Goal: Check status: Check status

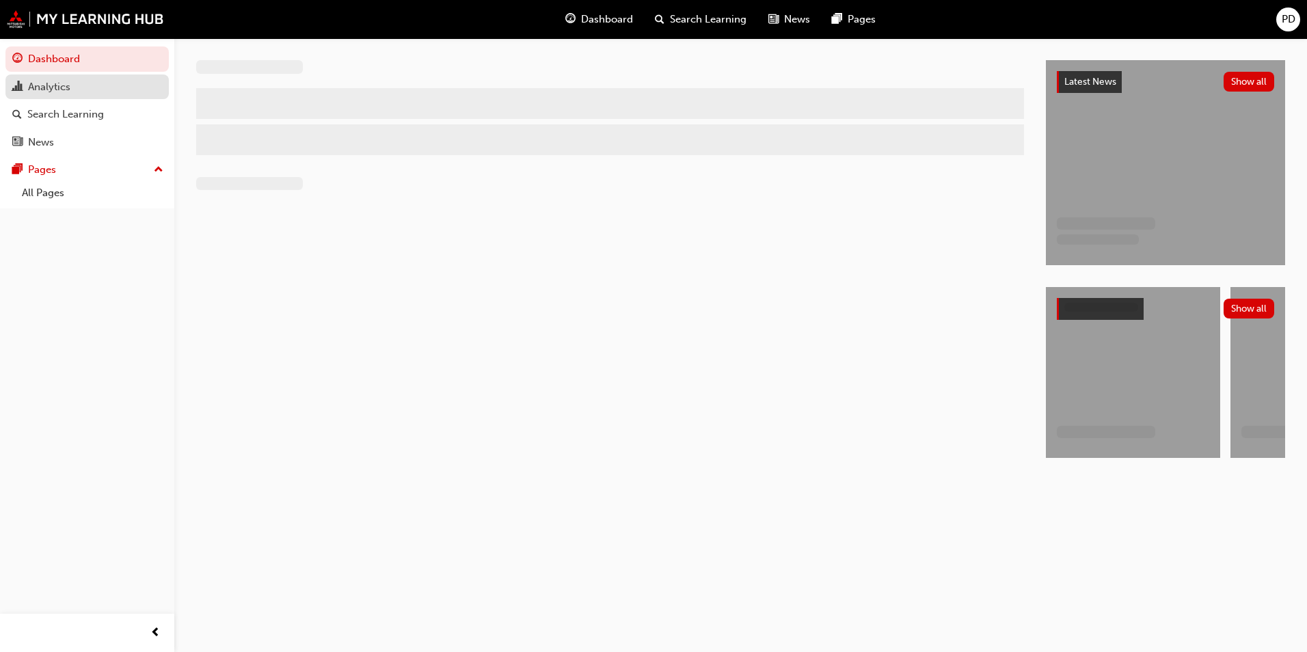
click at [77, 87] on div "Analytics" at bounding box center [87, 87] width 150 height 17
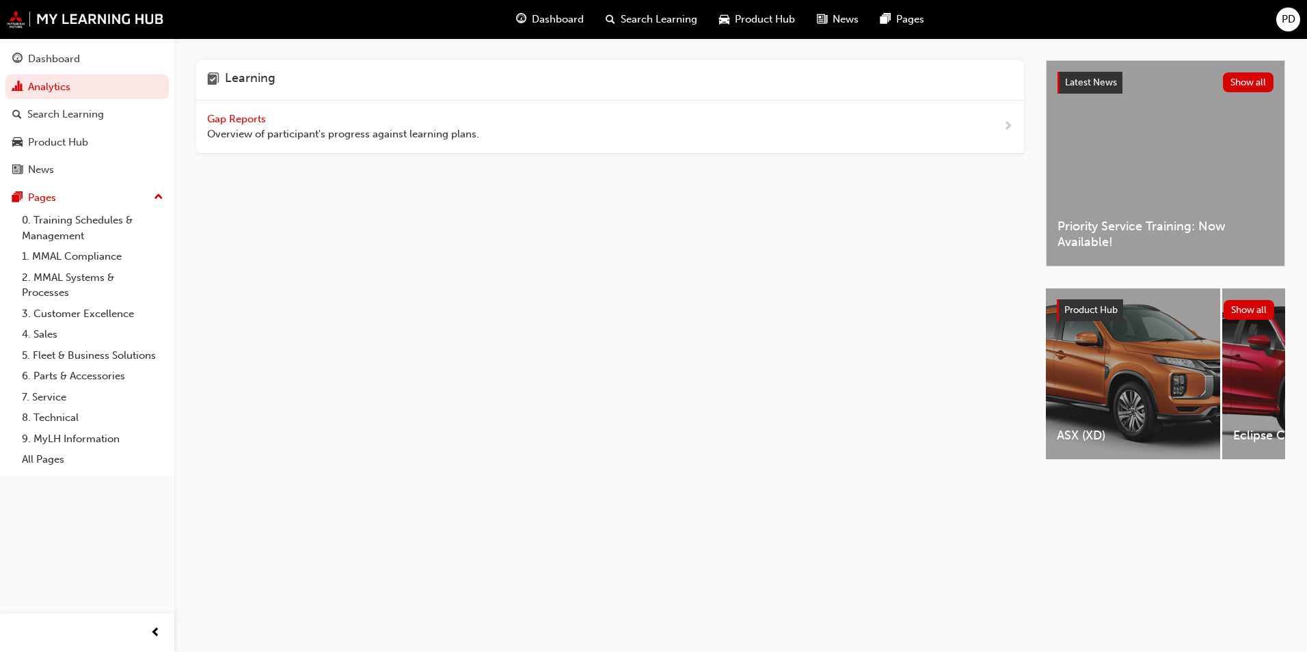
click at [237, 116] on span "Gap Reports" at bounding box center [238, 119] width 62 height 12
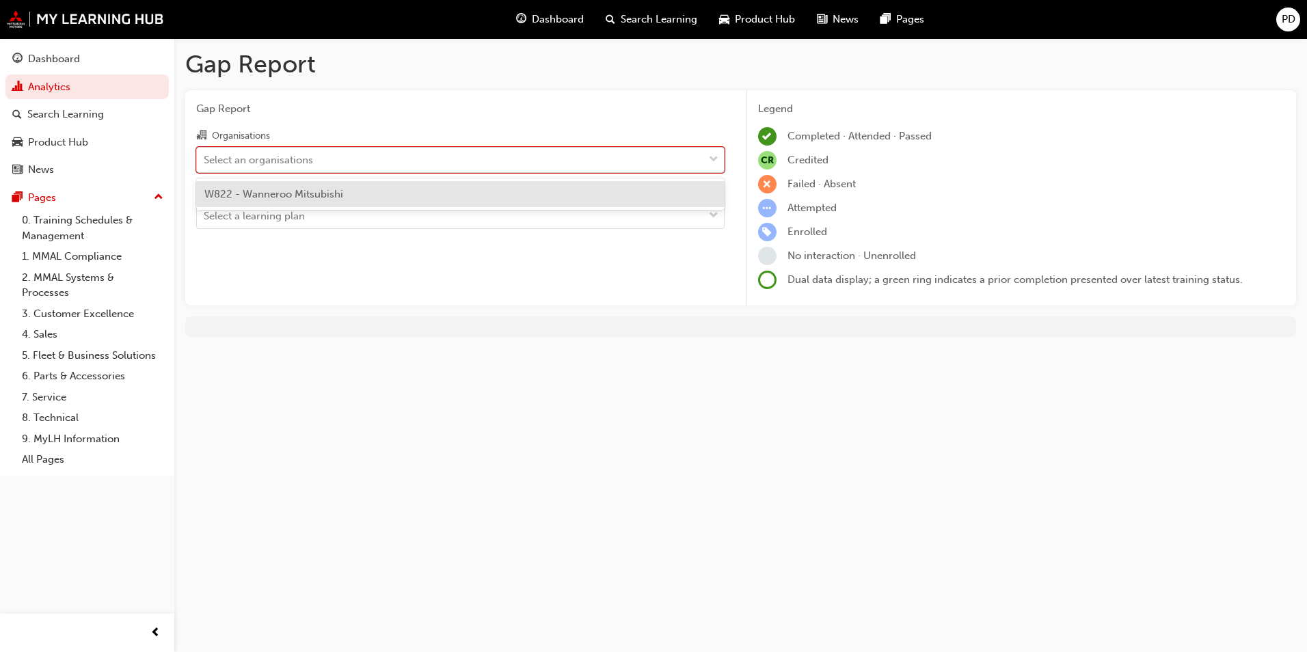
click at [290, 170] on div "Select an organisations" at bounding box center [450, 160] width 507 height 24
click at [205, 165] on input "Organisations option W822 - Wanneroo Mitsubishi focused, 1 of 1. 1 result avail…" at bounding box center [204, 159] width 1 height 12
drag, startPoint x: 282, startPoint y: 187, endPoint x: 281, endPoint y: 213, distance: 26.0
click at [282, 190] on span "W822 - Wanneroo Mitsubishi" at bounding box center [273, 194] width 139 height 12
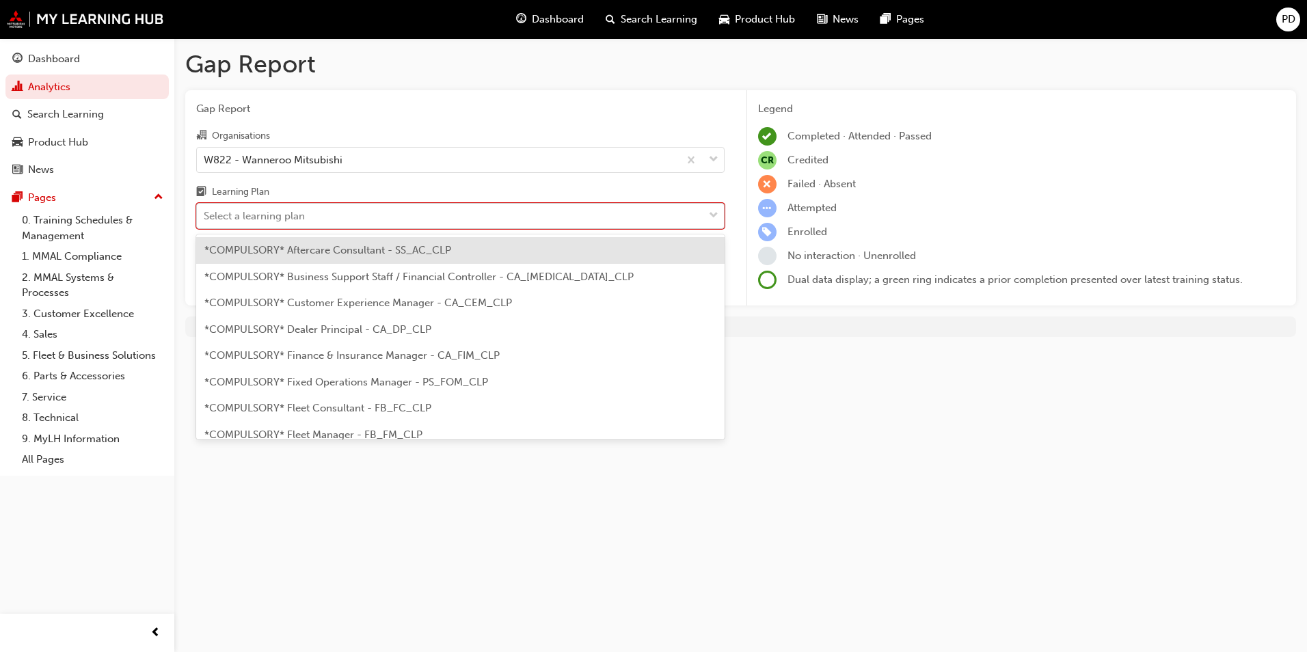
click at [280, 216] on div "Select a learning plan" at bounding box center [254, 217] width 101 height 16
click at [205, 216] on input "Learning Plan option *COMPULSORY* Aftercare Consultant - SS_AC_CLP focused, 1 o…" at bounding box center [204, 216] width 1 height 12
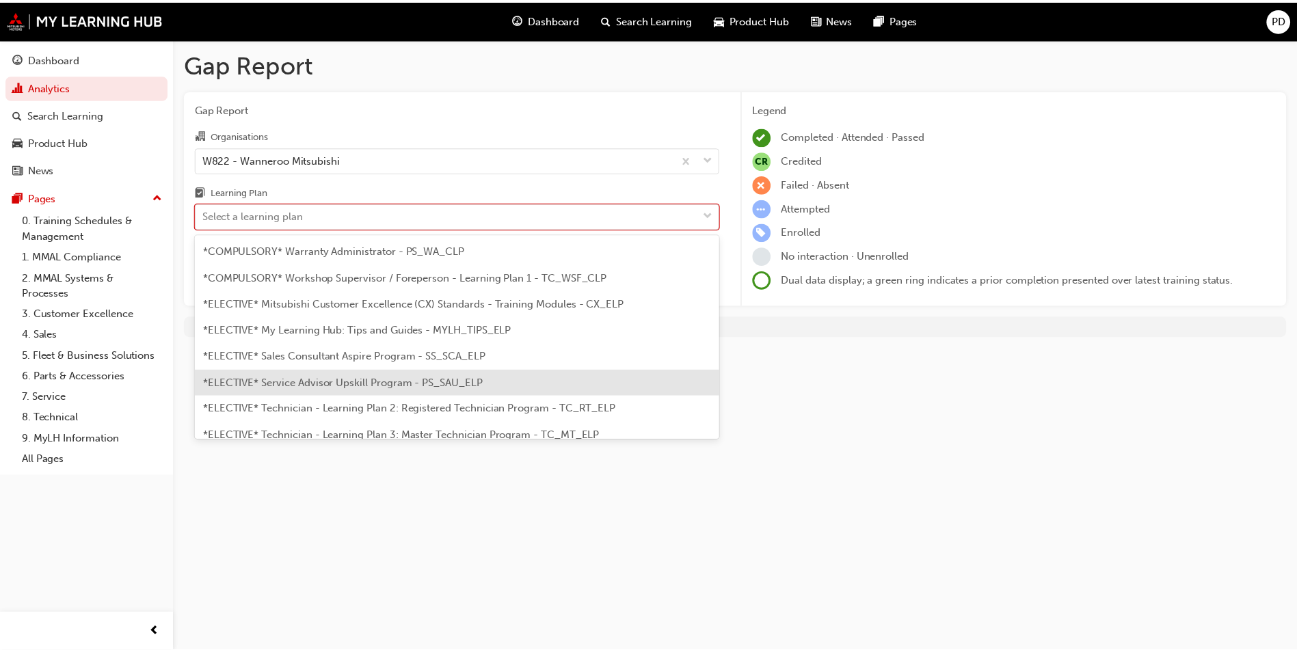
scroll to position [547, 0]
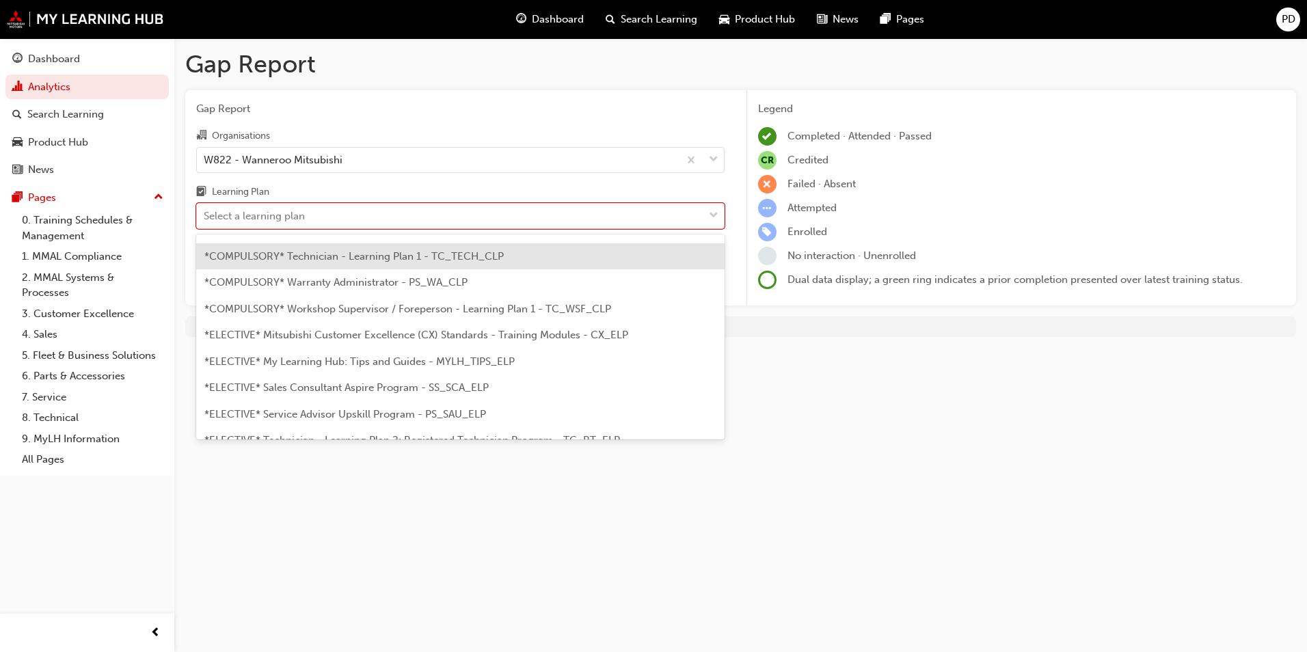
click at [381, 254] on span "*COMPULSORY* Technician - Learning Plan 1 - TC_TECH_CLP" at bounding box center [353, 256] width 299 height 12
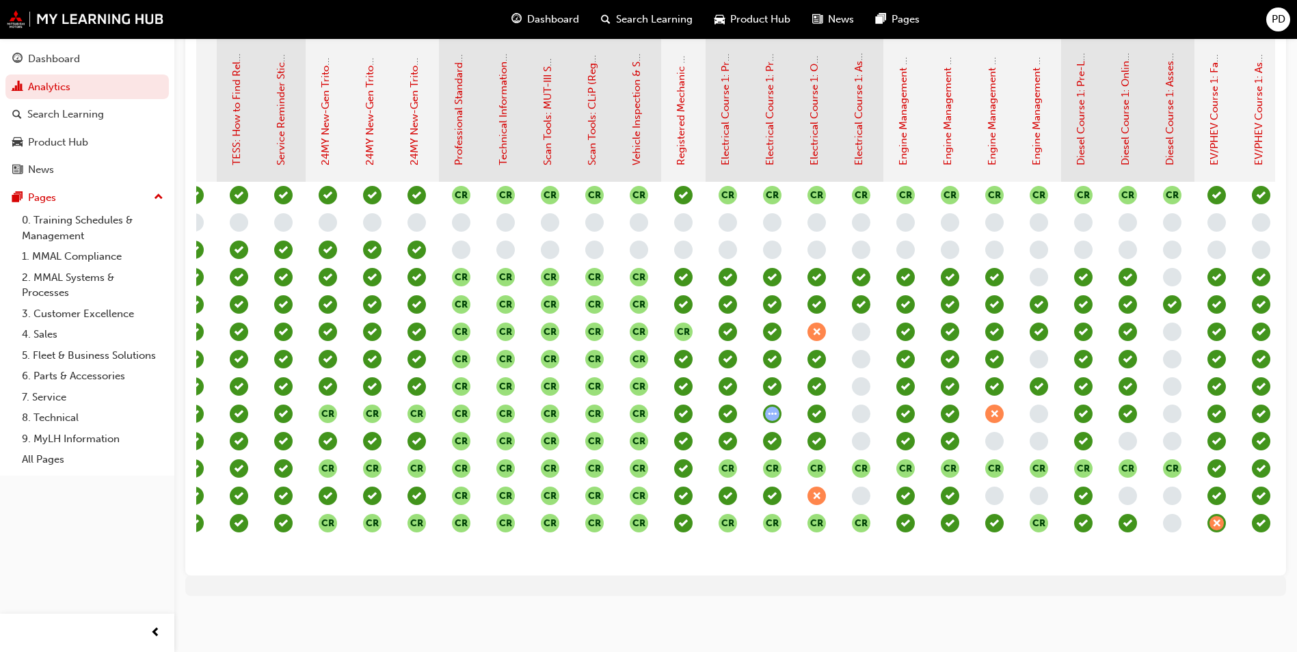
scroll to position [0, 477]
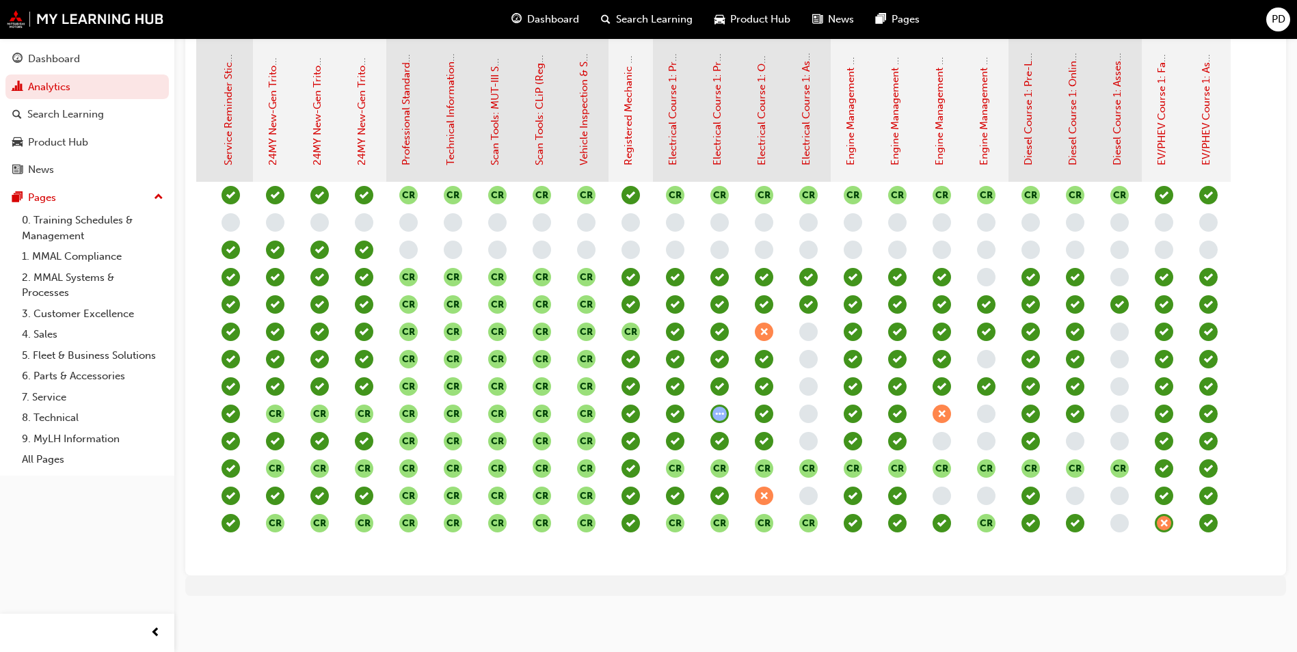
click at [719, 405] on span "learningRecordVerb_ATTEMPT-icon" at bounding box center [719, 414] width 18 height 18
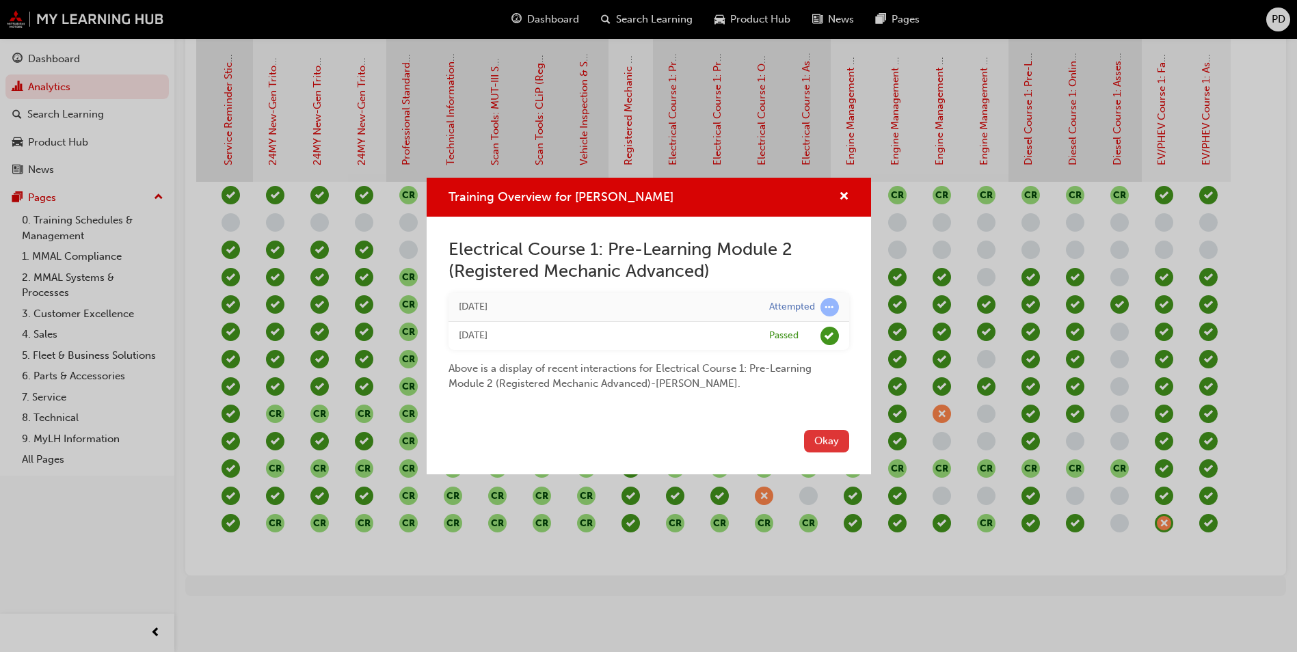
click at [829, 444] on button "Okay" at bounding box center [826, 441] width 45 height 23
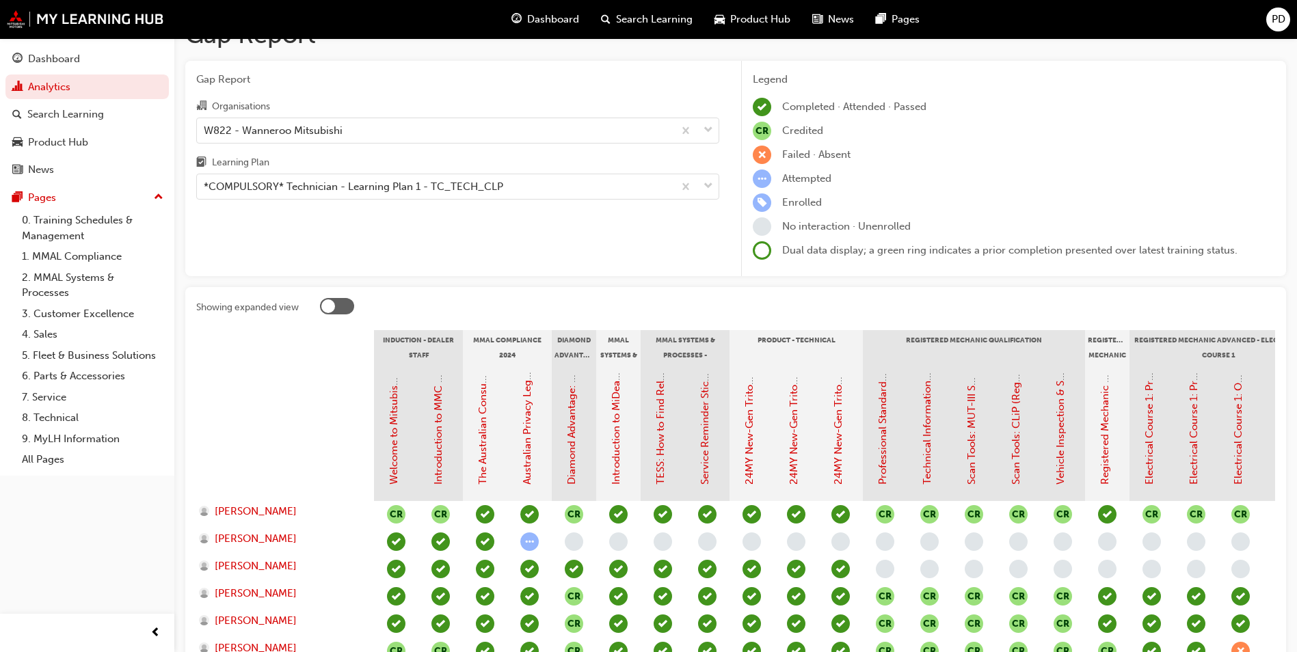
scroll to position [0, 0]
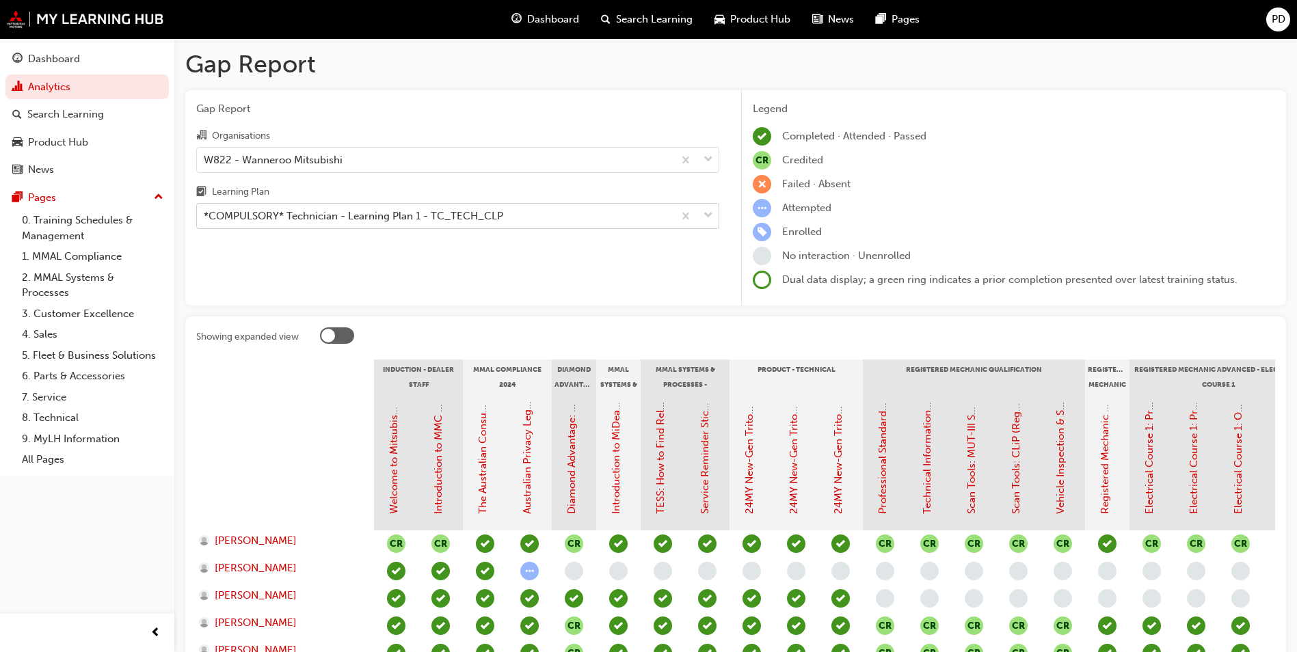
click at [377, 216] on div "*COMPULSORY* Technician - Learning Plan 1 - TC_TECH_CLP" at bounding box center [353, 217] width 299 height 16
click at [205, 216] on input "Learning Plan *COMPULSORY* Technician - Learning Plan 1 - TC_TECH_CLP" at bounding box center [204, 216] width 1 height 12
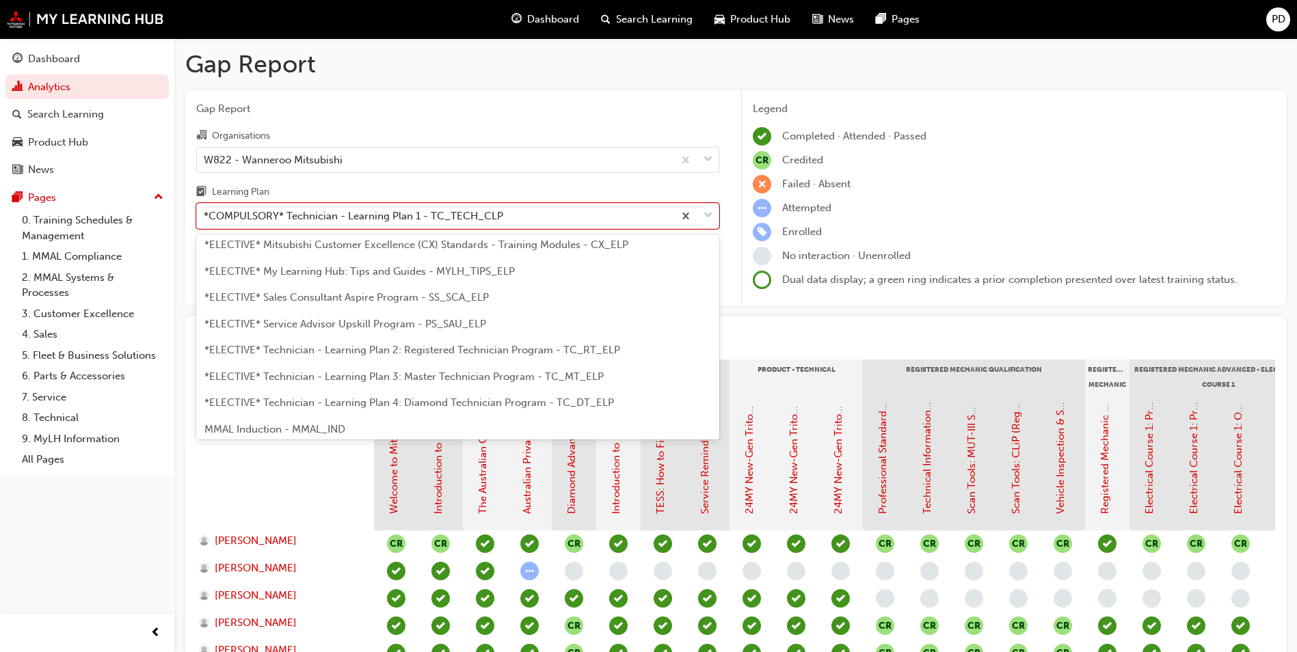
scroll to position [660, 0]
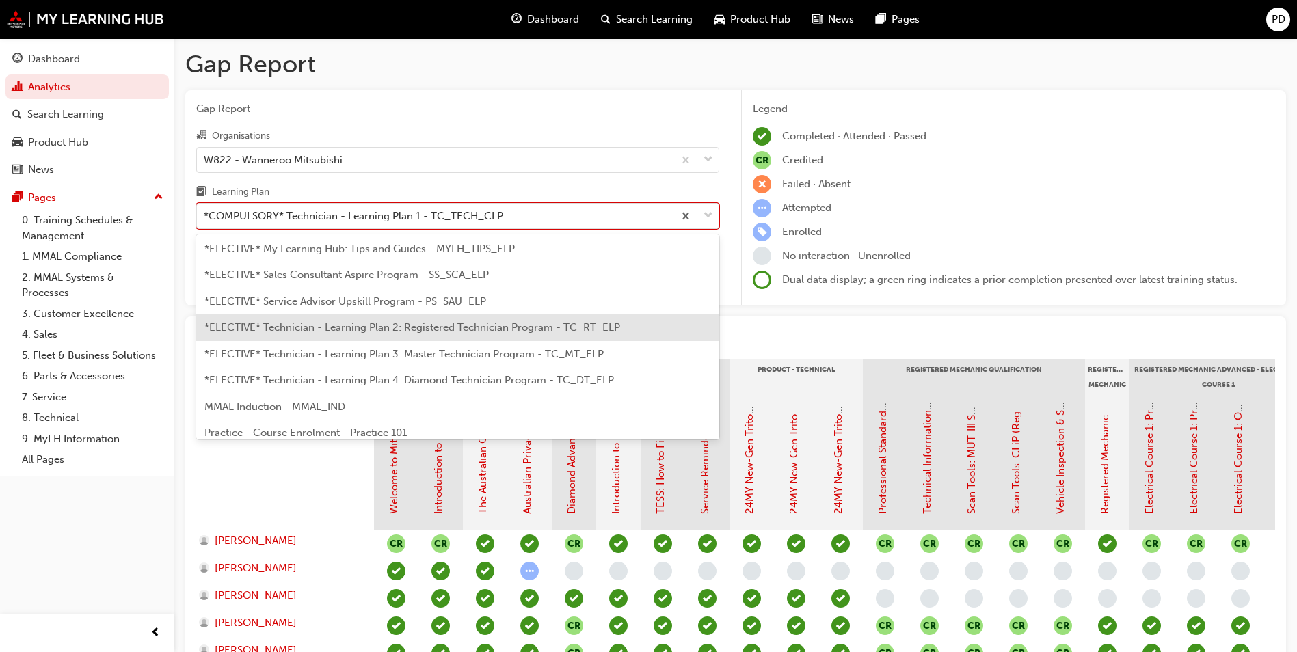
click at [423, 324] on span "*ELECTIVE* Technician - Learning Plan 2: Registered Technician Program - TC_RT_…" at bounding box center [412, 327] width 416 height 12
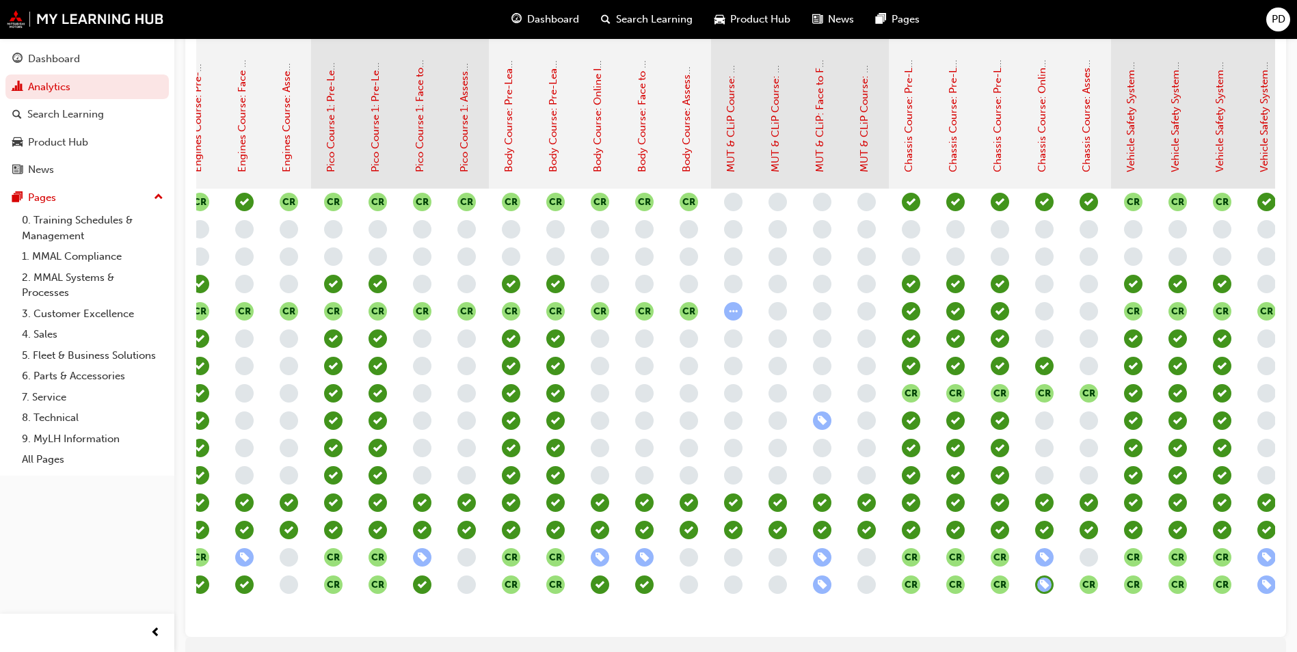
scroll to position [0, 422]
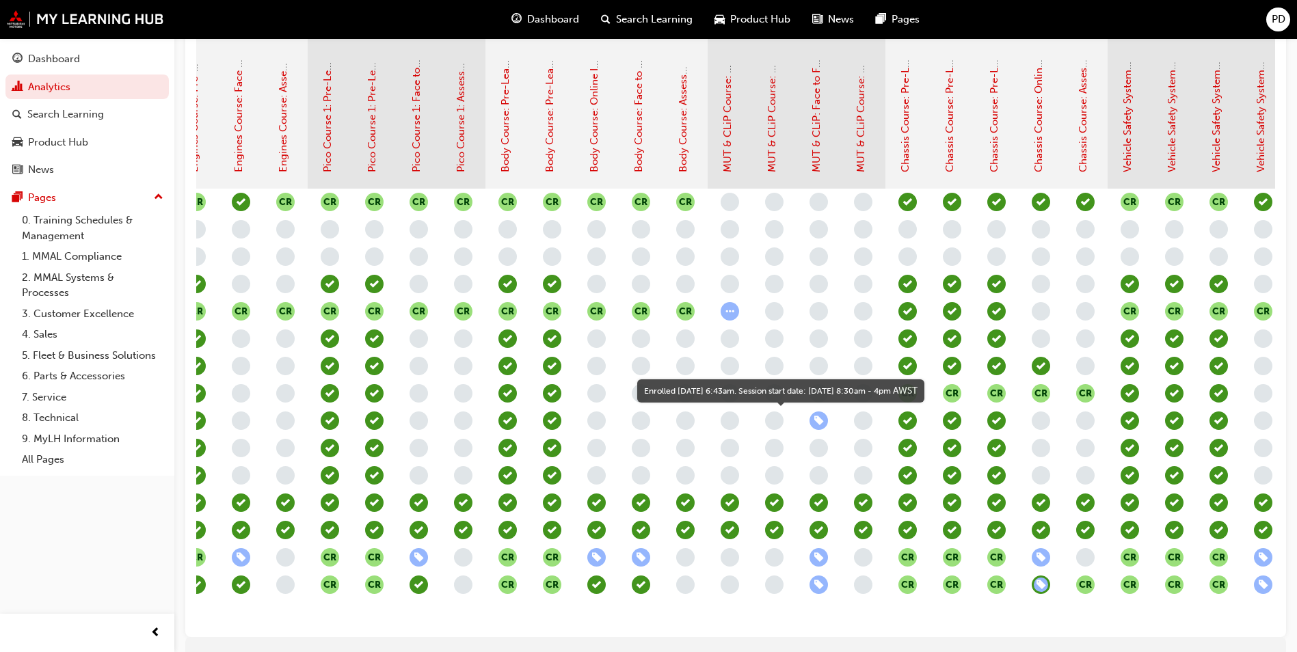
click at [814, 416] on span "learningRecordVerb_ENROLL-icon" at bounding box center [819, 421] width 18 height 18
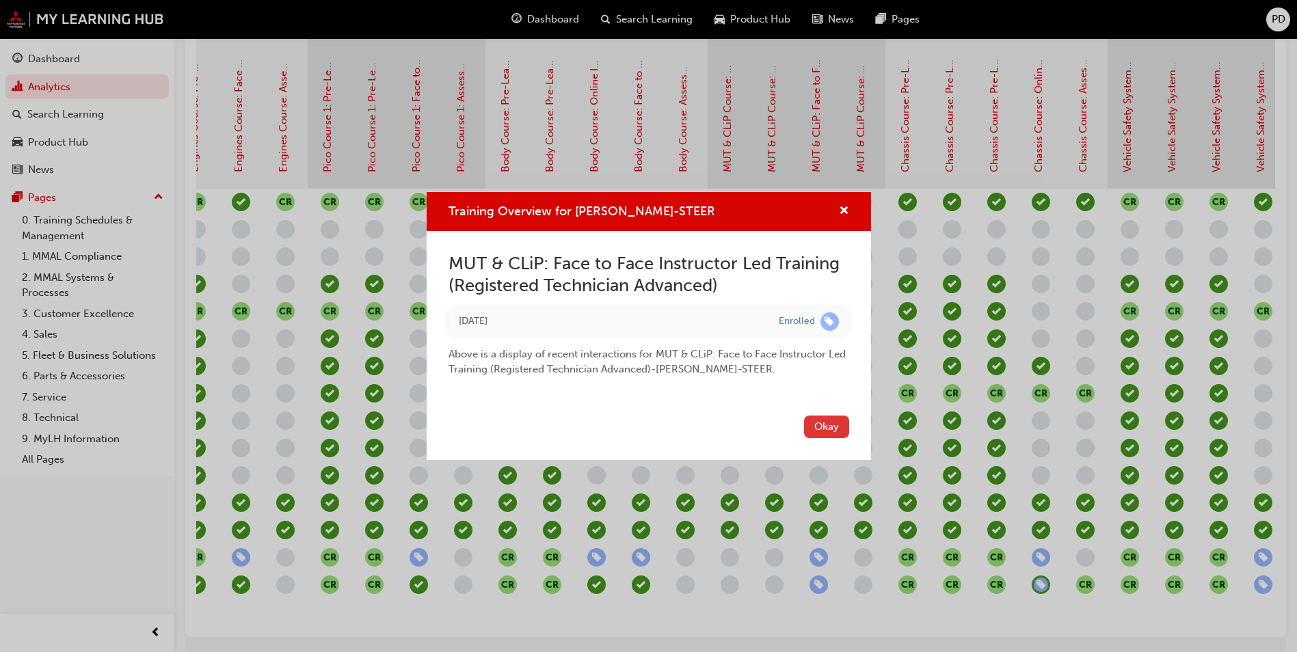
click at [826, 429] on button "Okay" at bounding box center [826, 427] width 45 height 23
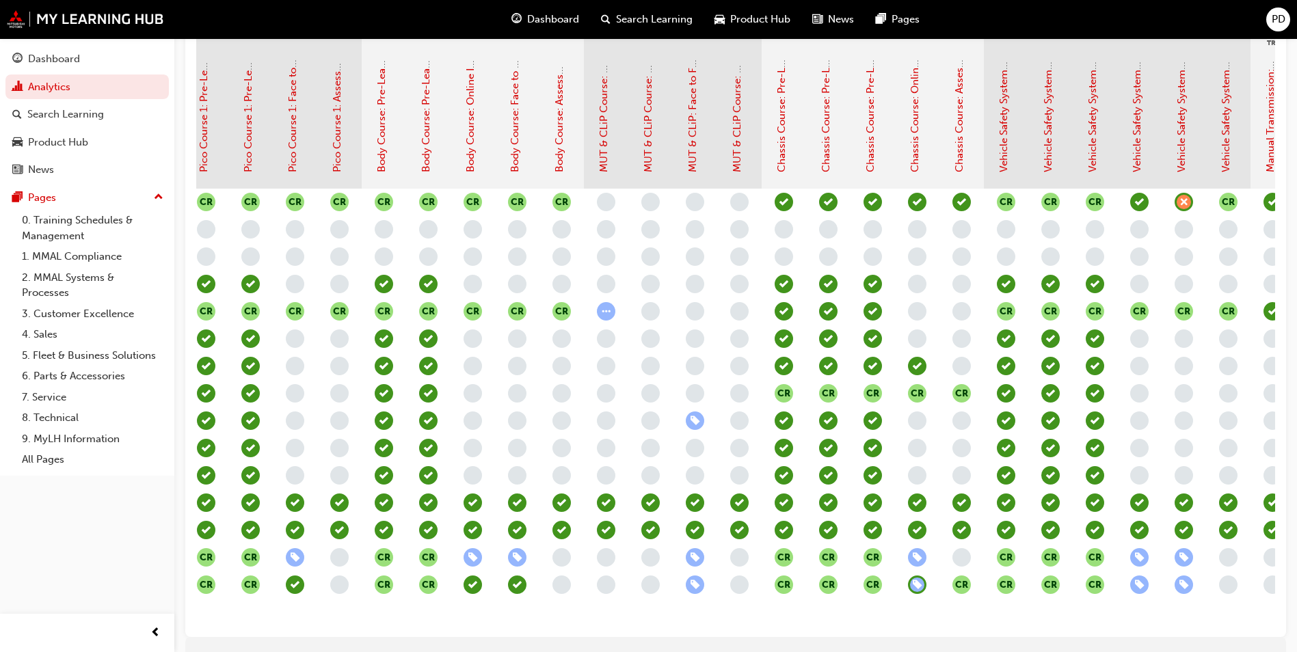
scroll to position [0, 0]
